Goal: Find specific page/section: Find specific page/section

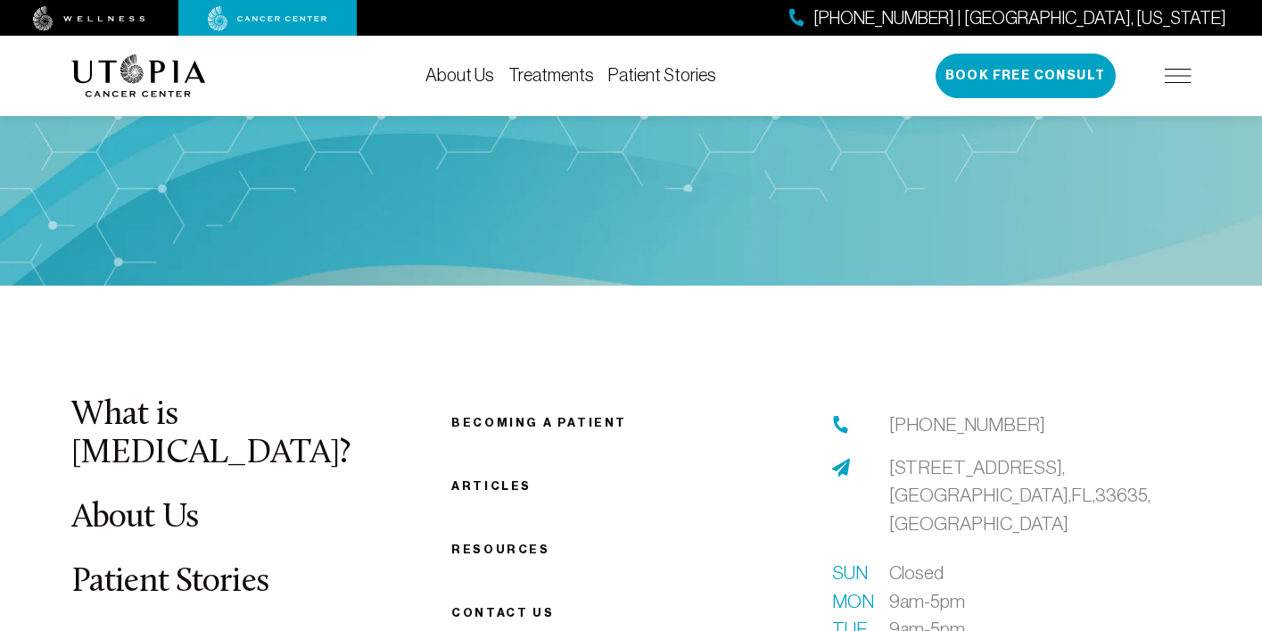
scroll to position [6710, 0]
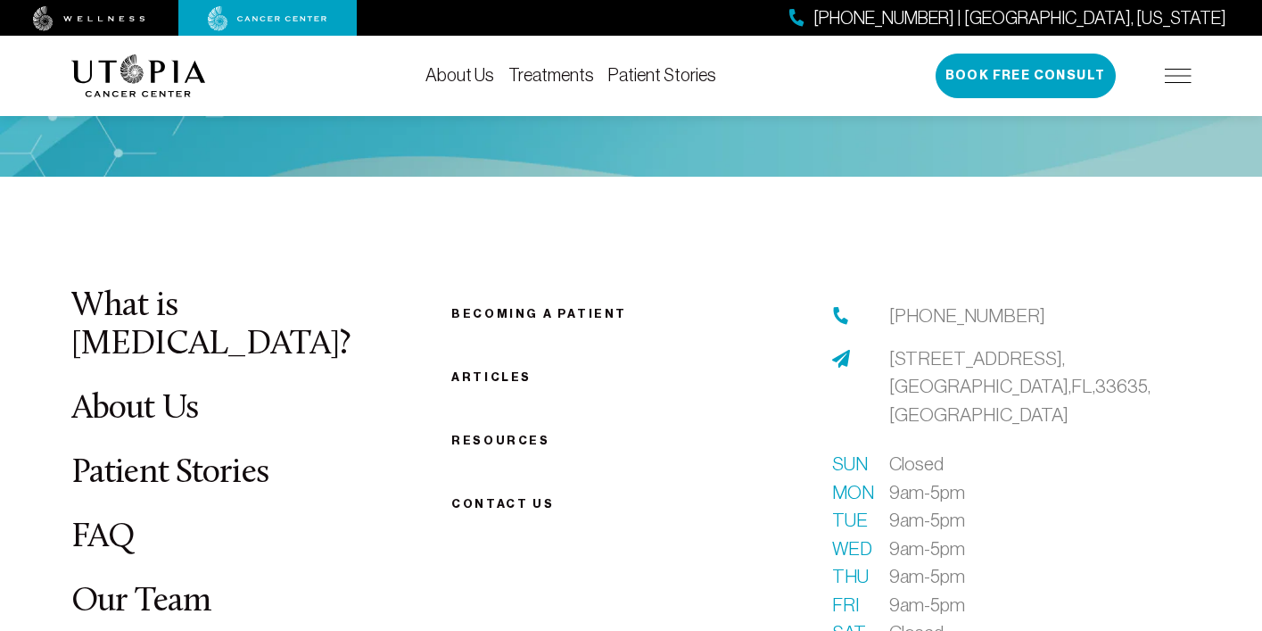
click at [163, 584] on link "Our Team" at bounding box center [141, 601] width 140 height 35
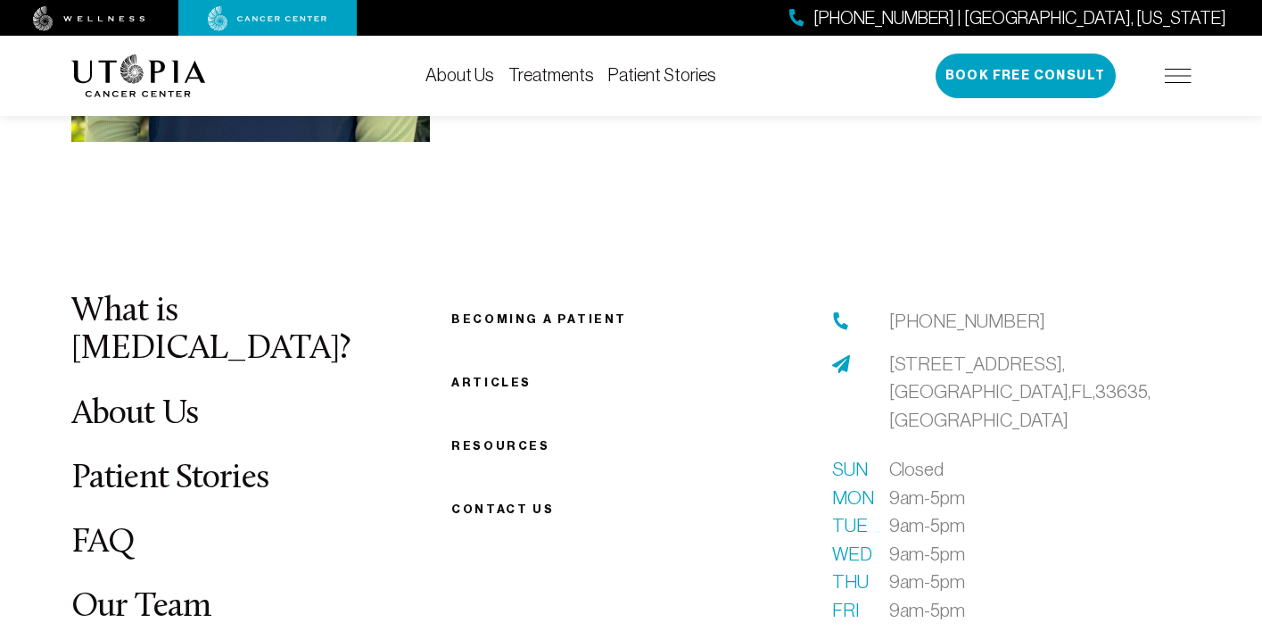
scroll to position [5697, 0]
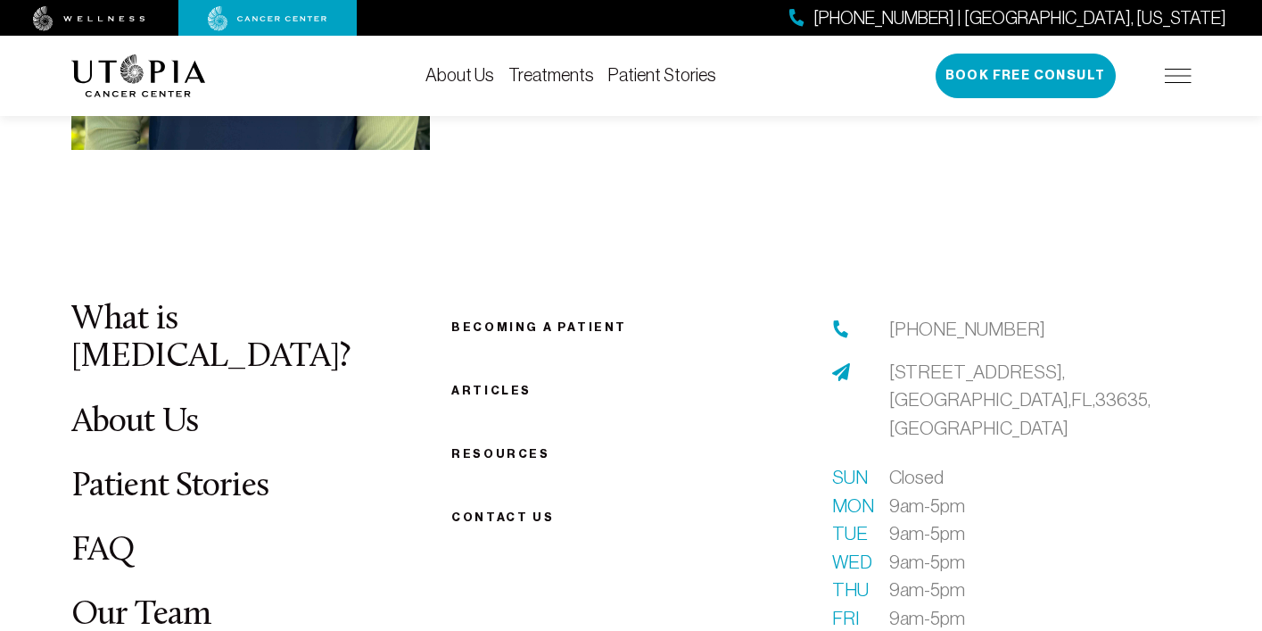
click at [199, 598] on link "Our Team" at bounding box center [141, 615] width 140 height 35
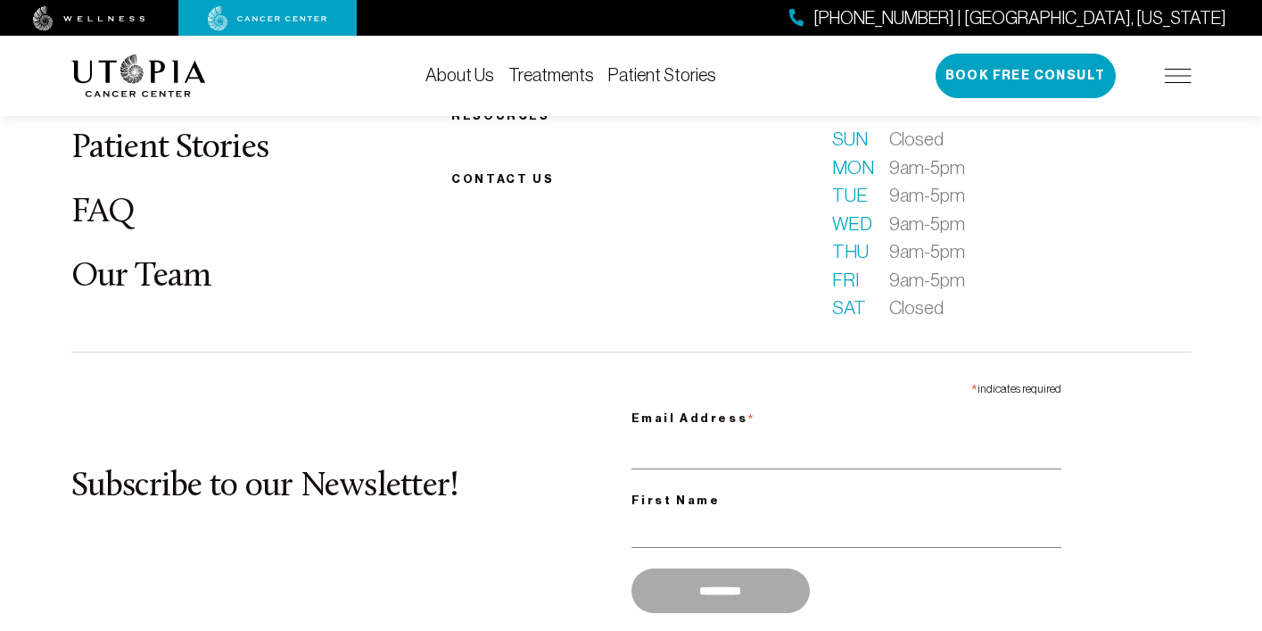
scroll to position [6202, 0]
